Goal: Find specific page/section: Find specific page/section

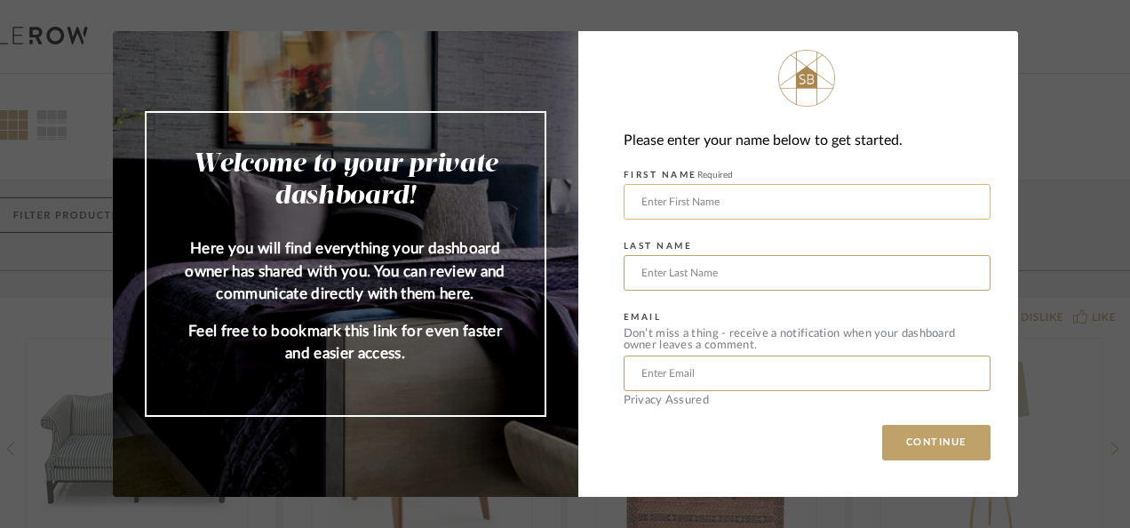
click at [716, 202] on input "text" at bounding box center [807, 202] width 367 height 36
type input "[PERSON_NAME]"
type input "[PERSON_NAME][EMAIL_ADDRESS][PERSON_NAME][DOMAIN_NAME]"
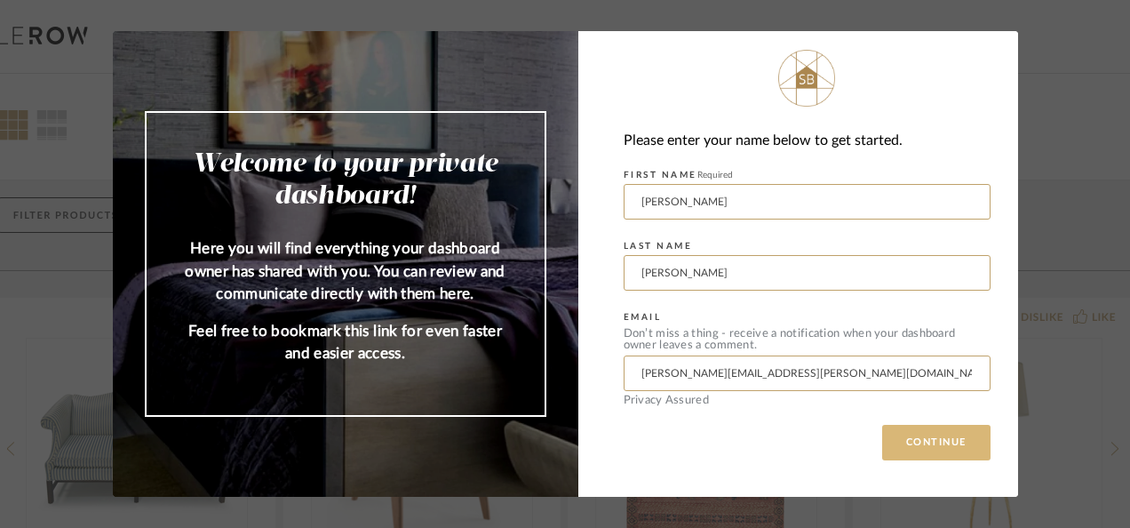
click at [885, 439] on button "CONTINUE" at bounding box center [936, 443] width 108 height 36
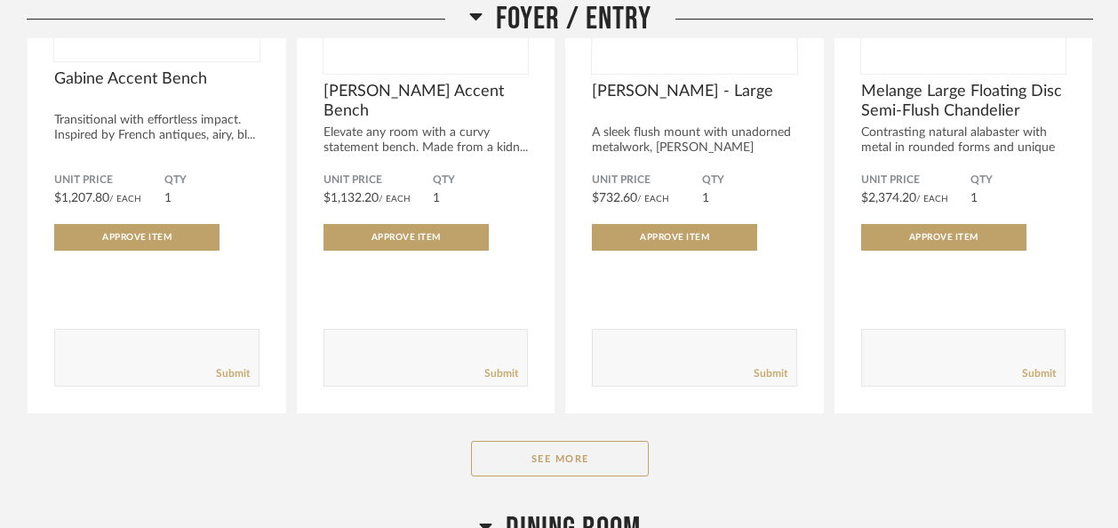
scroll to position [627, 0]
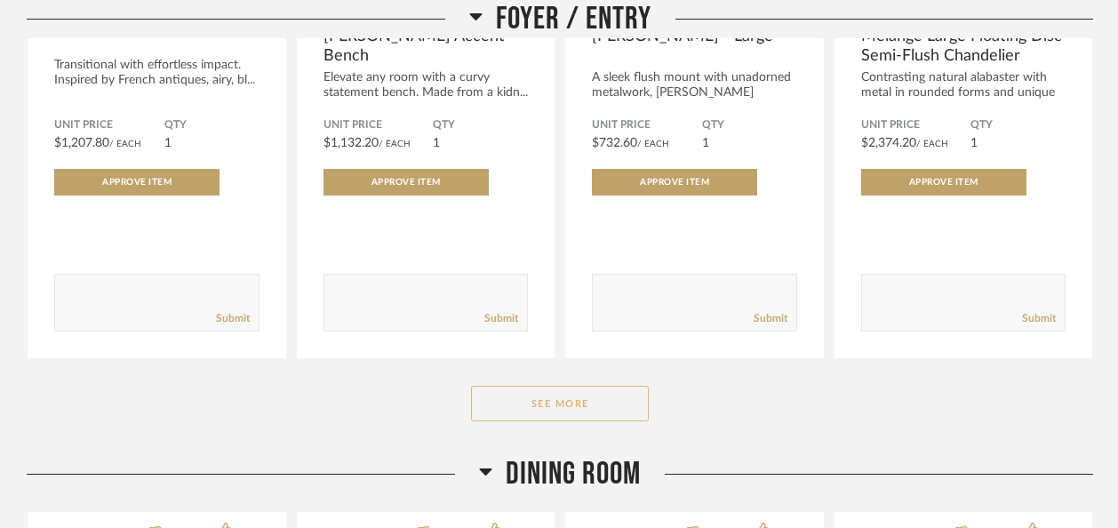
click at [558, 386] on button "See More" at bounding box center [560, 404] width 178 height 36
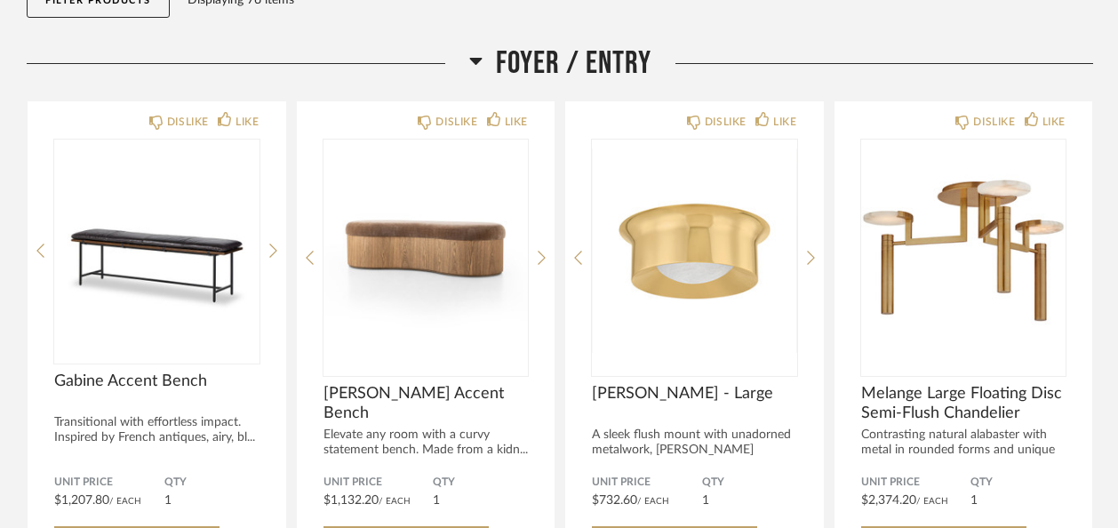
scroll to position [270, 0]
click at [1084, 44] on div "Foyer / Entry" at bounding box center [560, 63] width 1066 height 38
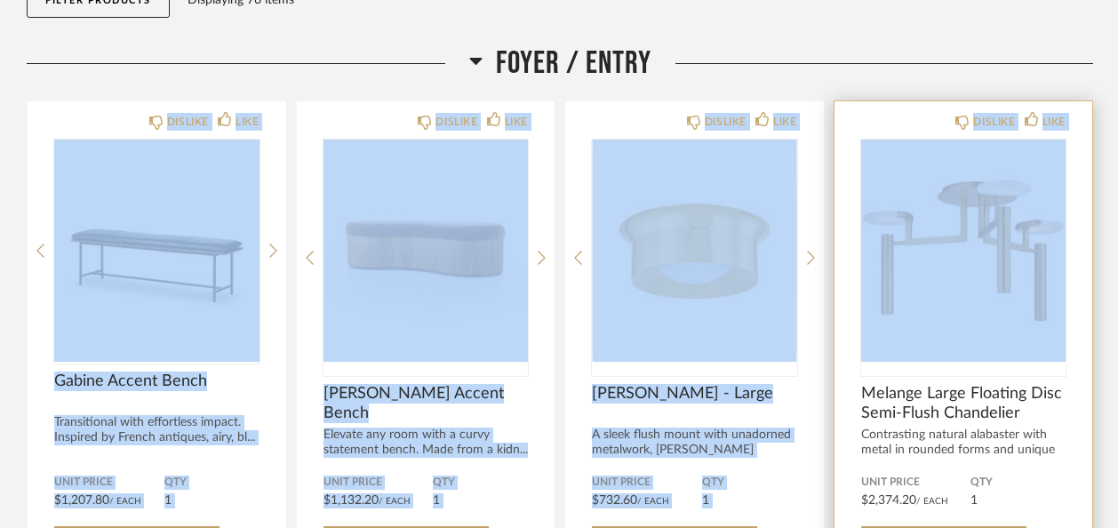
drag, startPoint x: 1084, startPoint y: 34, endPoint x: 1083, endPoint y: 54, distance: 20.5
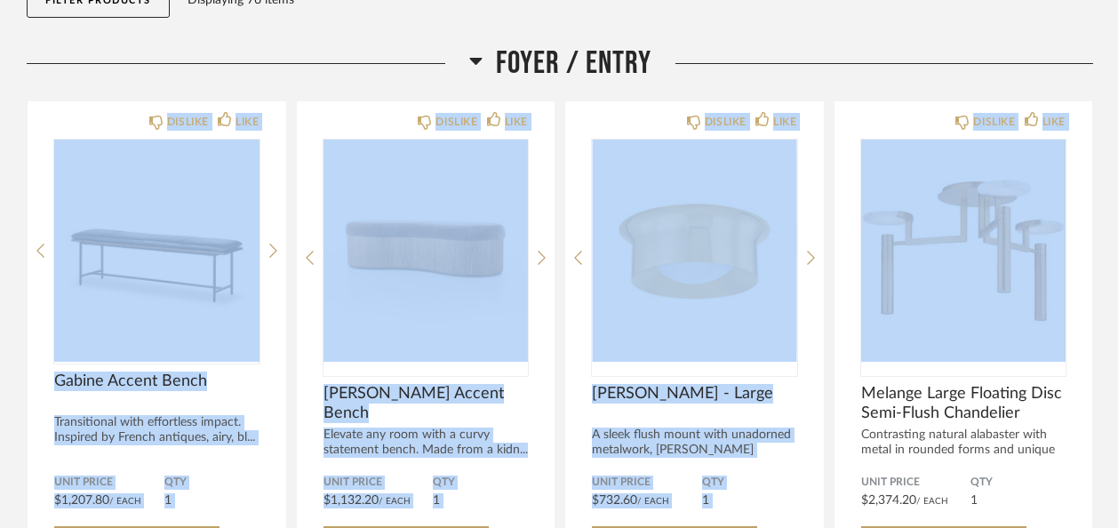
click at [932, 44] on div "Foyer / Entry" at bounding box center [560, 63] width 1066 height 38
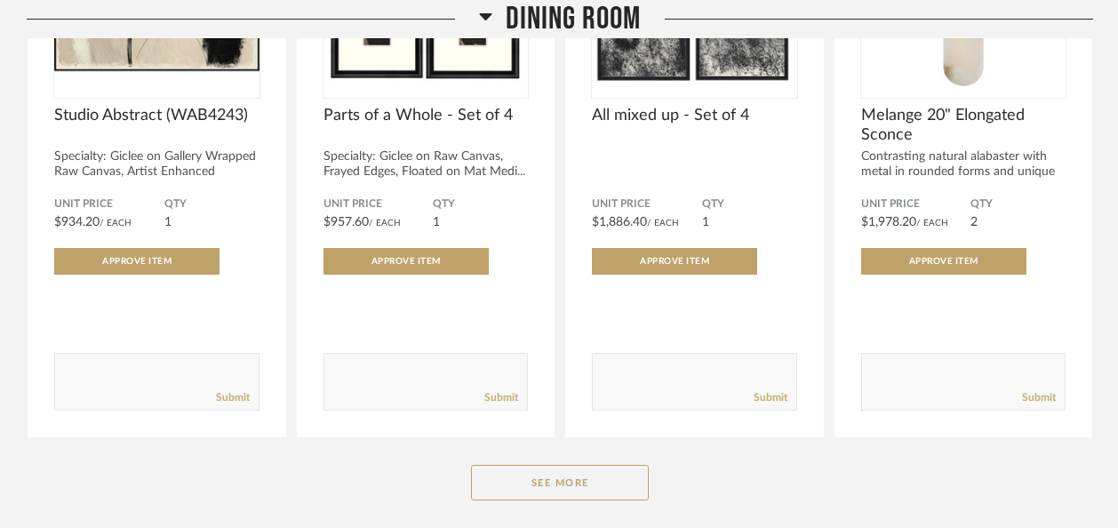
scroll to position [1959, 0]
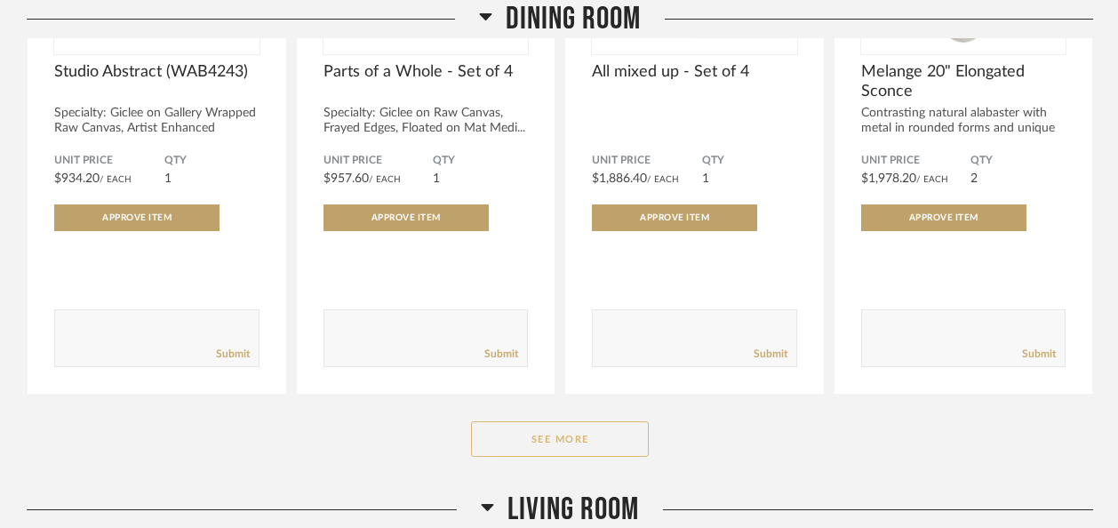
click at [611, 421] on button "See More" at bounding box center [560, 439] width 178 height 36
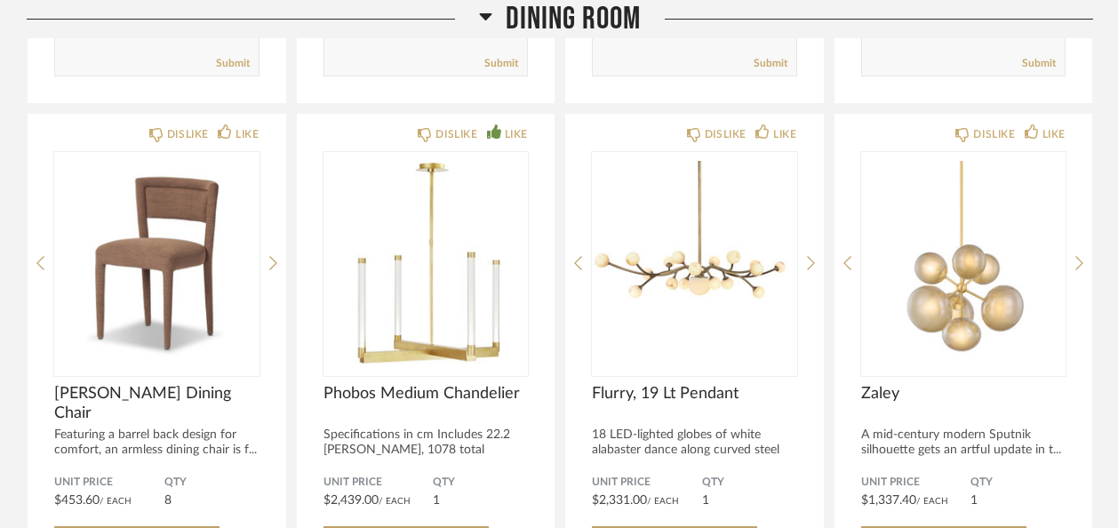
scroll to position [3483, 0]
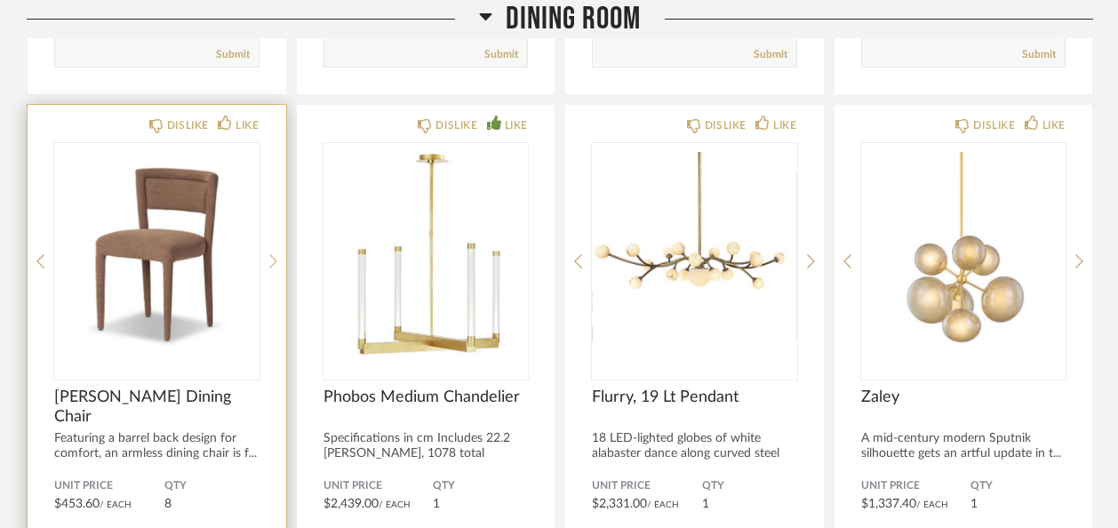
click at [275, 253] on icon at bounding box center [273, 261] width 8 height 16
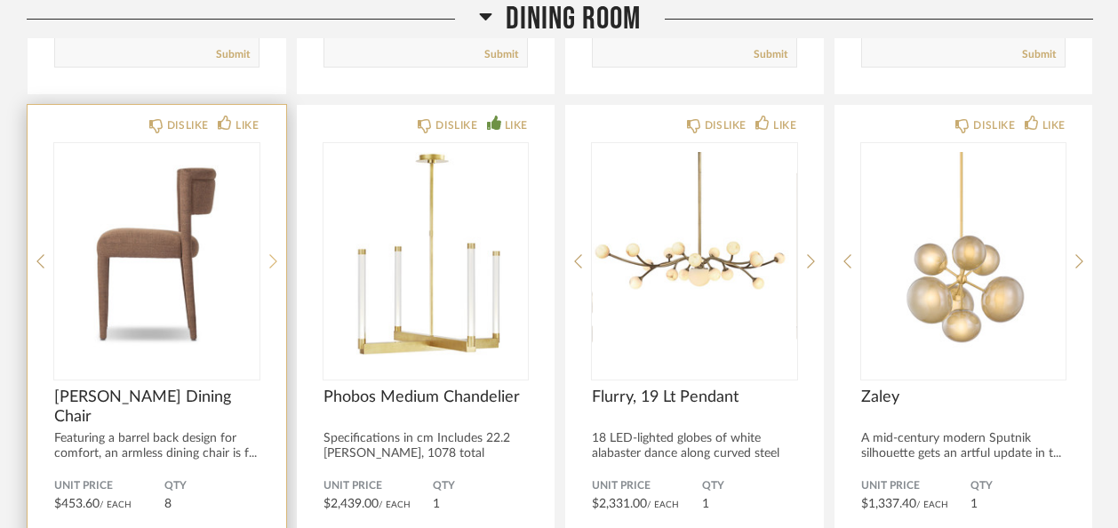
click at [275, 253] on icon at bounding box center [273, 261] width 8 height 16
